Goal: Task Accomplishment & Management: Use online tool/utility

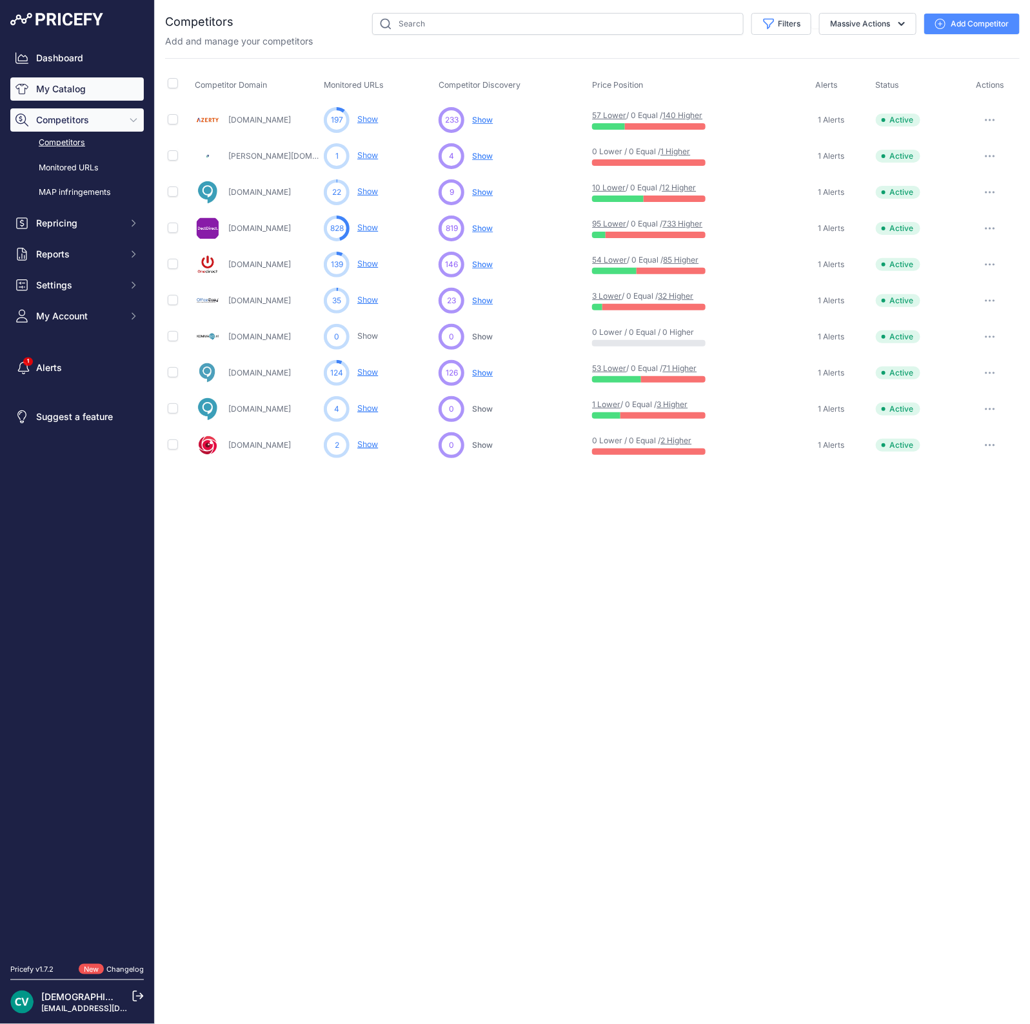
click at [74, 93] on link "My Catalog" at bounding box center [77, 88] width 134 height 23
click at [57, 174] on link "Monitored URLs" at bounding box center [77, 168] width 134 height 23
click at [56, 167] on link "Monitored URLs" at bounding box center [77, 168] width 134 height 23
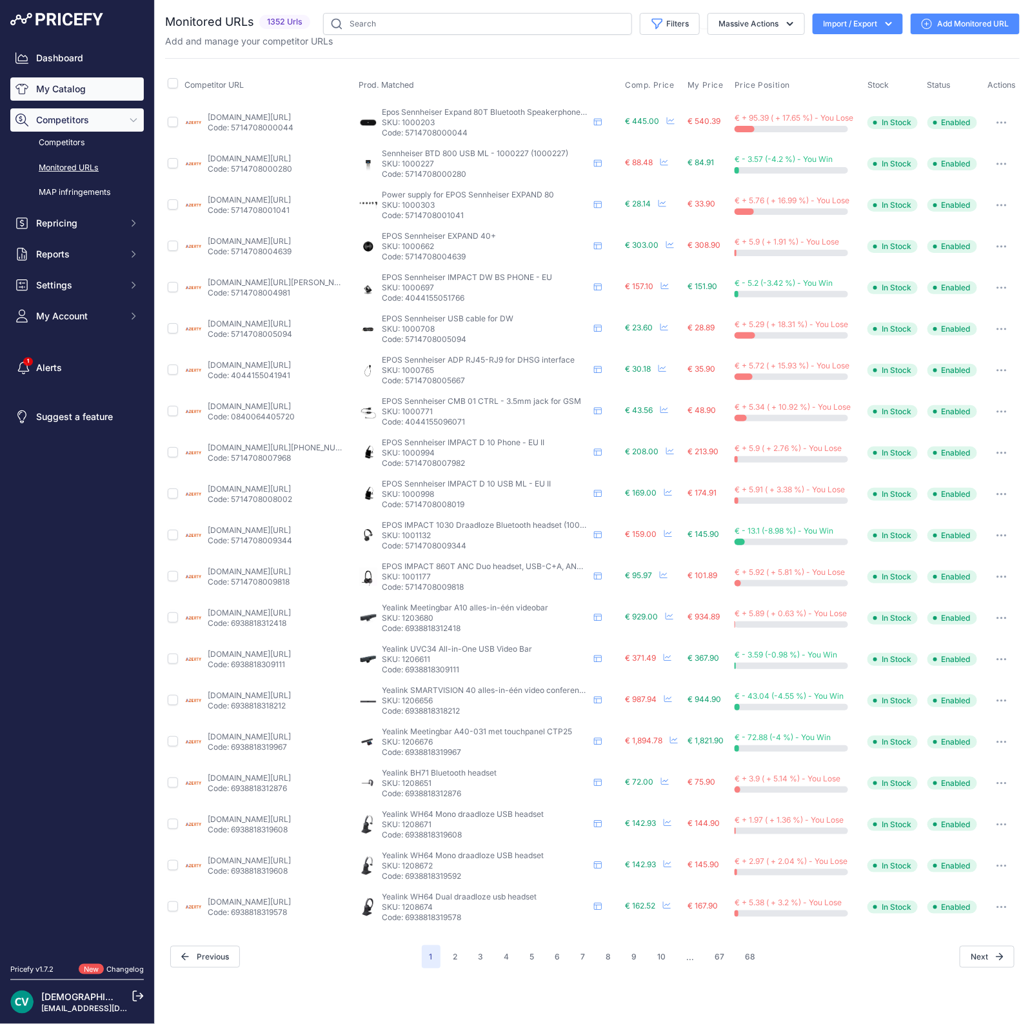
click at [54, 85] on link "My Catalog" at bounding box center [77, 88] width 134 height 23
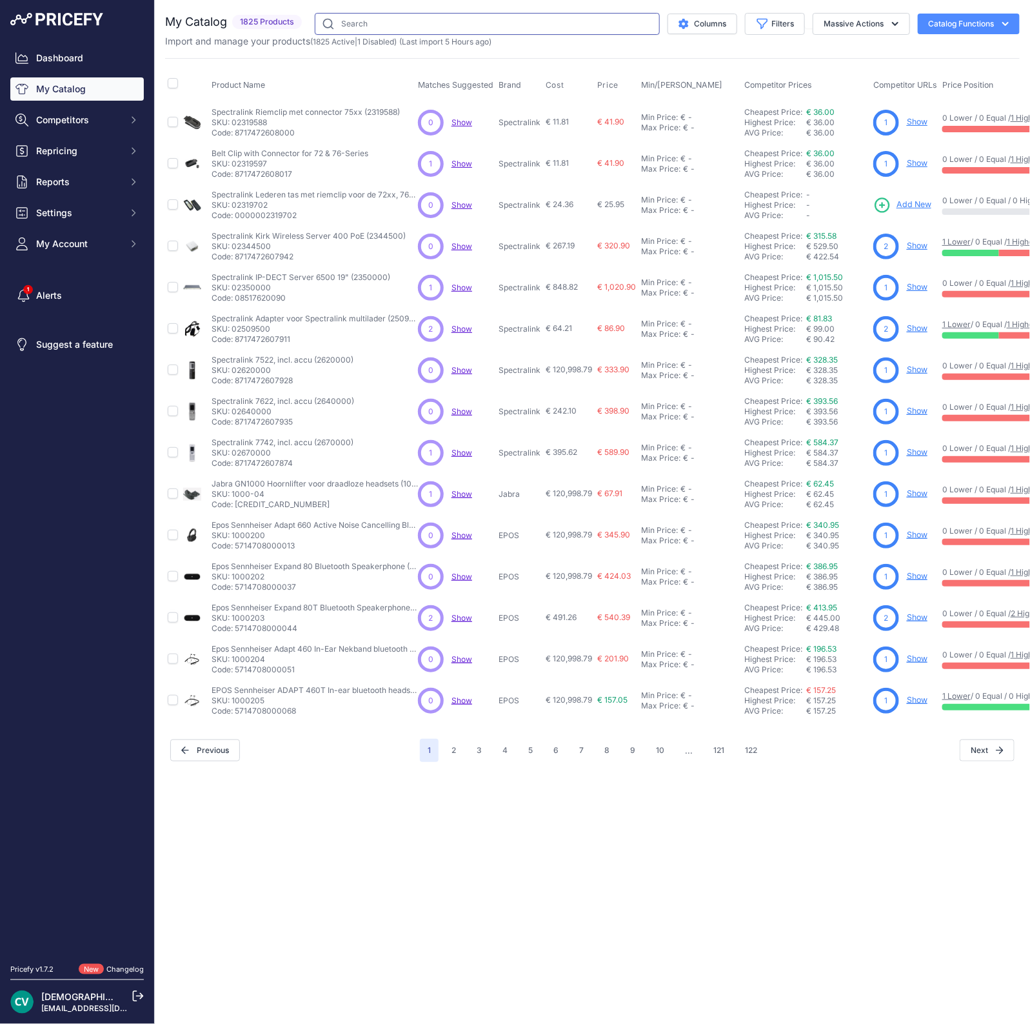
click at [468, 27] on input "text" at bounding box center [487, 24] width 345 height 22
paste input "L30250-F600-C427"
type input "L30250-F600-C427"
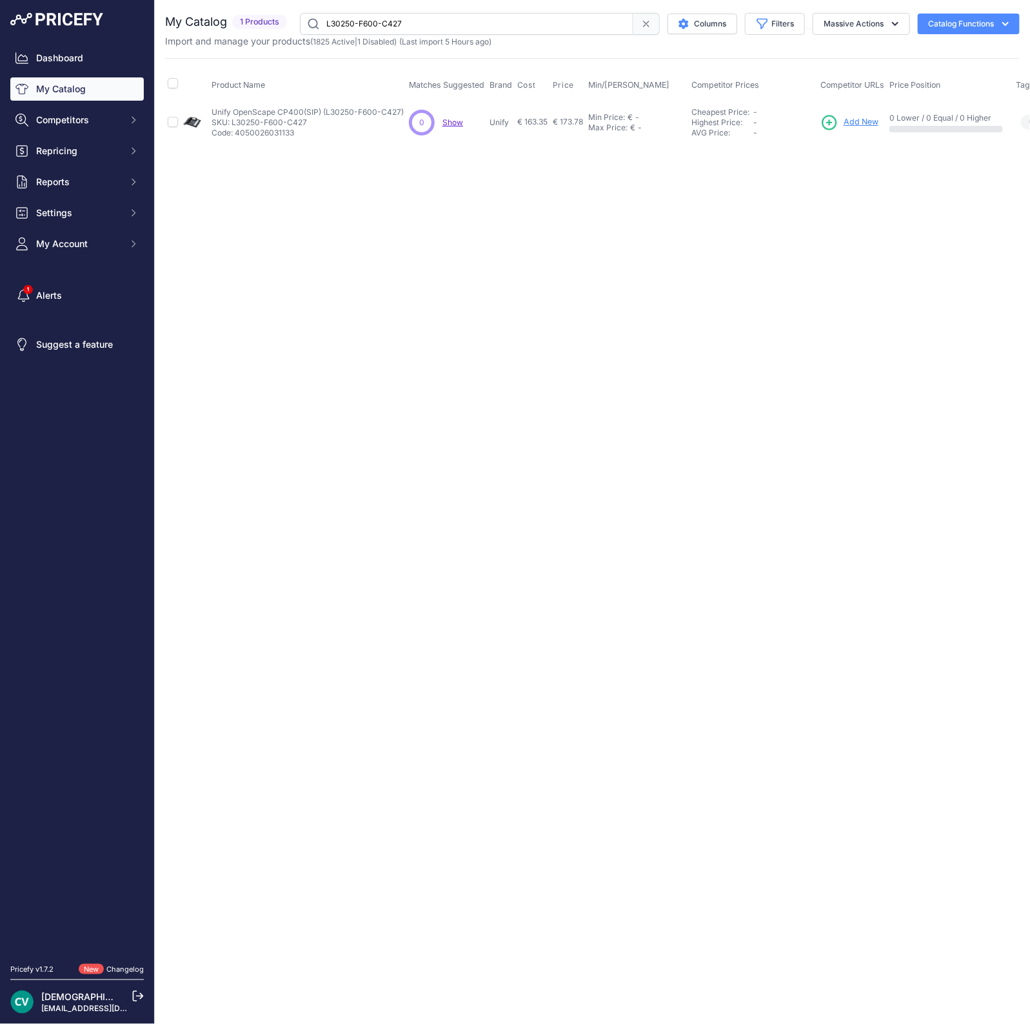
click at [851, 114] on link "Add New" at bounding box center [850, 123] width 58 height 18
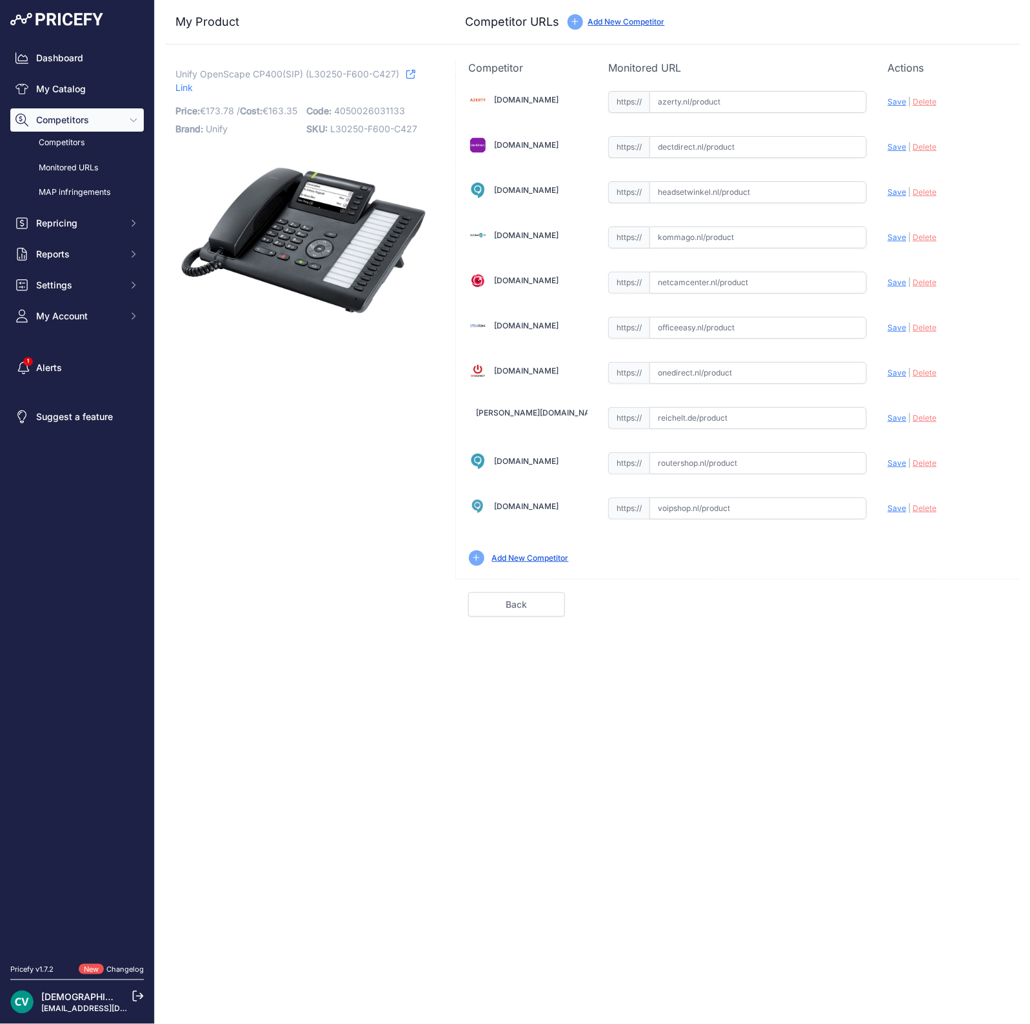
click at [735, 150] on input "text" at bounding box center [758, 147] width 217 height 22
paste input "https://www.dectdirect.nl/nl/unify-openscape-desk-phone-cp400-sip.html"
click at [892, 143] on span "Save" at bounding box center [897, 147] width 19 height 10
type input "https://www.dectdirect.nl/nl/unify-openscape-desk-phone-cp400-sip.html?prirule_…"
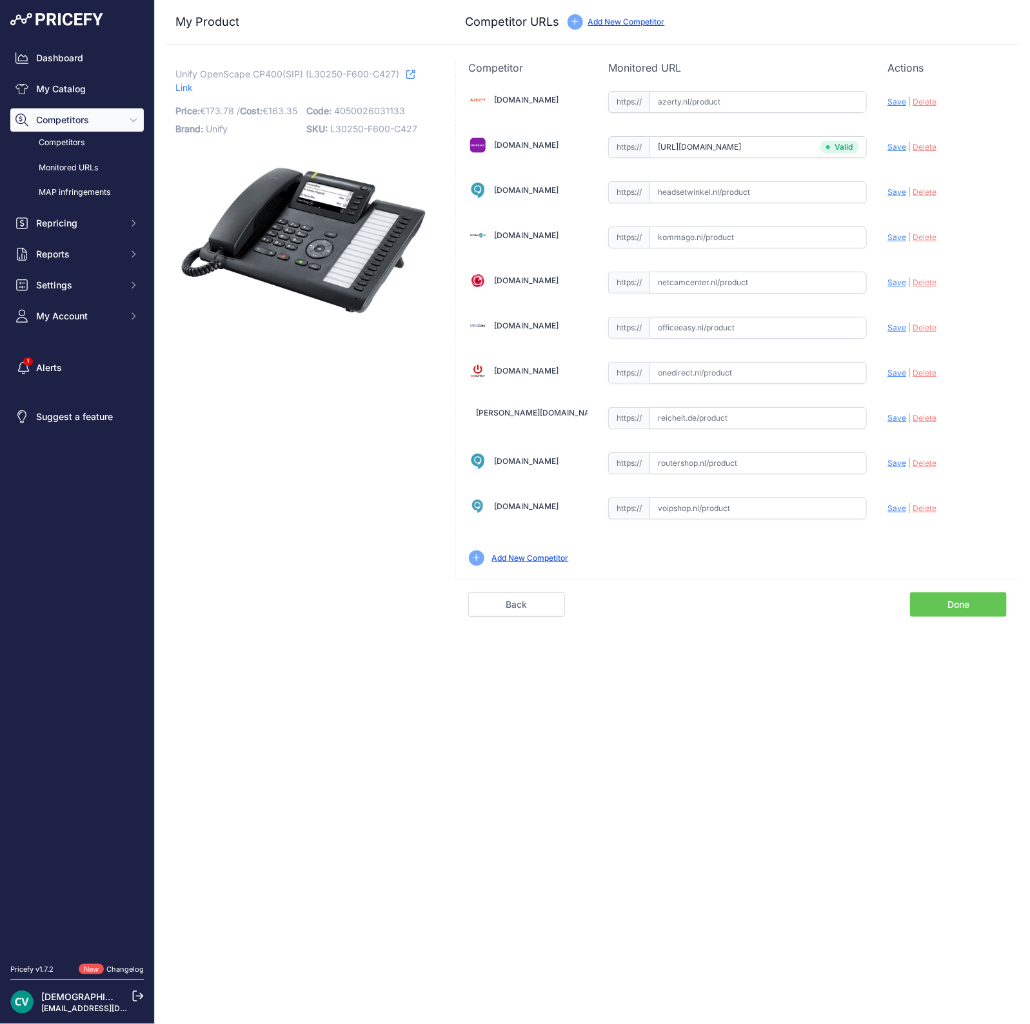
click at [690, 324] on input "text" at bounding box center [758, 328] width 217 height 22
paste input "https://www.officeeasy.nl/unify-openscape-cp400.html"
click at [894, 326] on span "Save" at bounding box center [897, 328] width 19 height 10
type input "https://www.officeeasy.nl/unify-openscape-cp400.html?prirule_jdsnikfkfjsd=9409"
click at [961, 604] on link "Done" at bounding box center [958, 604] width 97 height 25
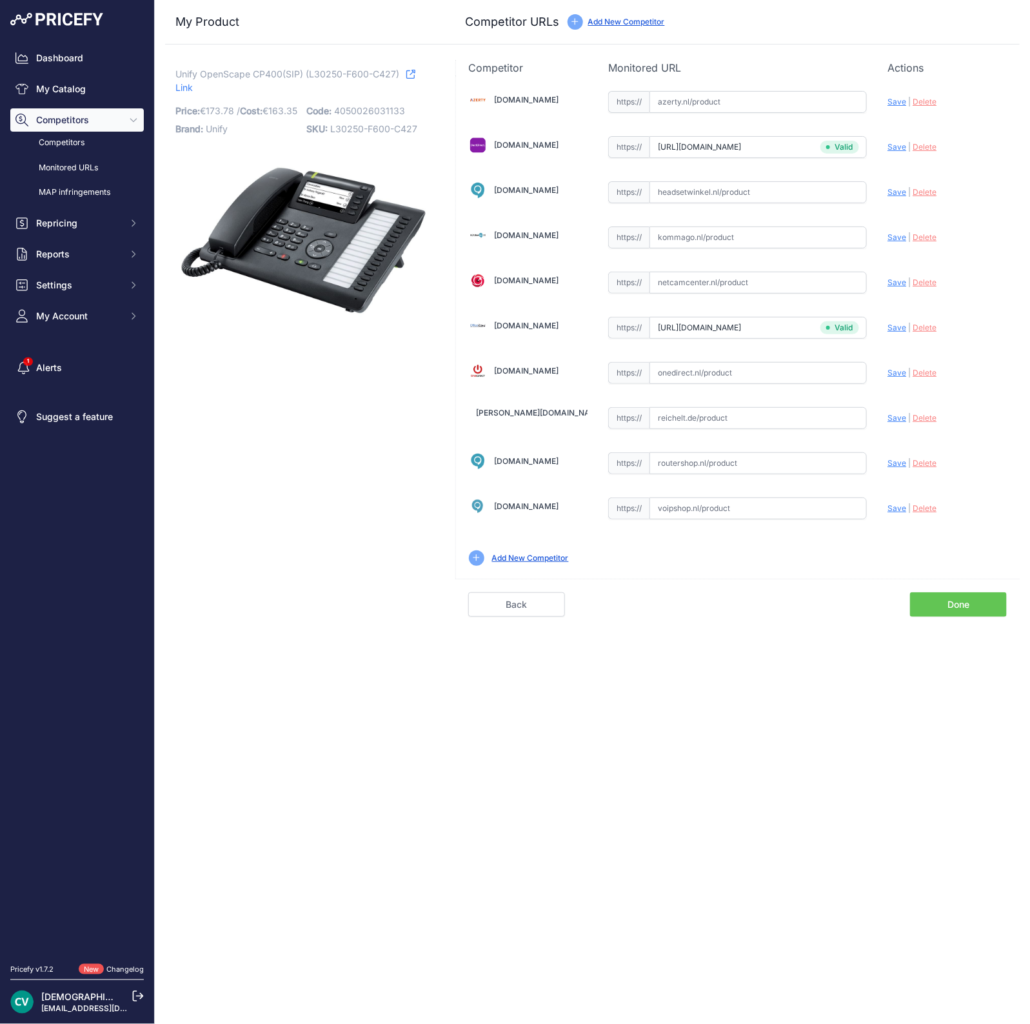
click at [956, 596] on link "Done" at bounding box center [958, 604] width 97 height 25
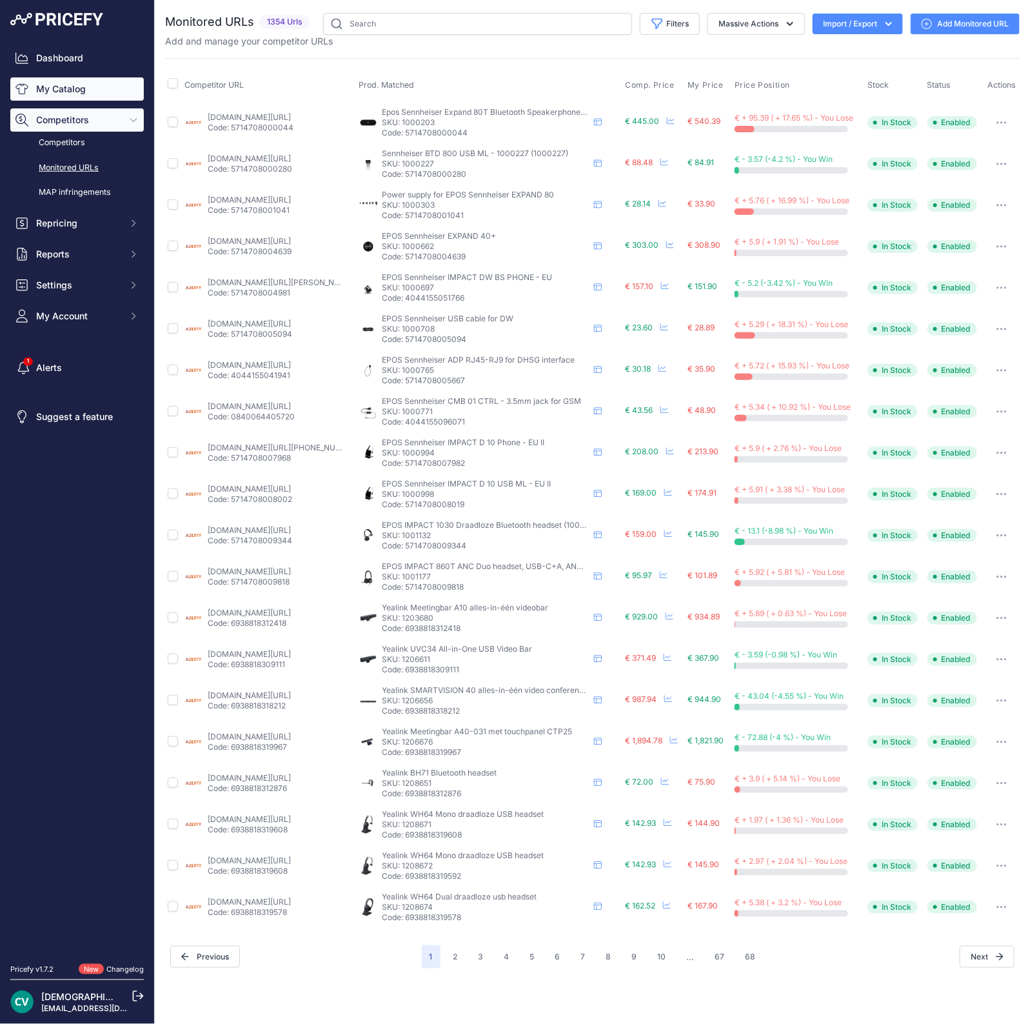
click at [59, 83] on link "My Catalog" at bounding box center [77, 88] width 134 height 23
